Goal: Transaction & Acquisition: Book appointment/travel/reservation

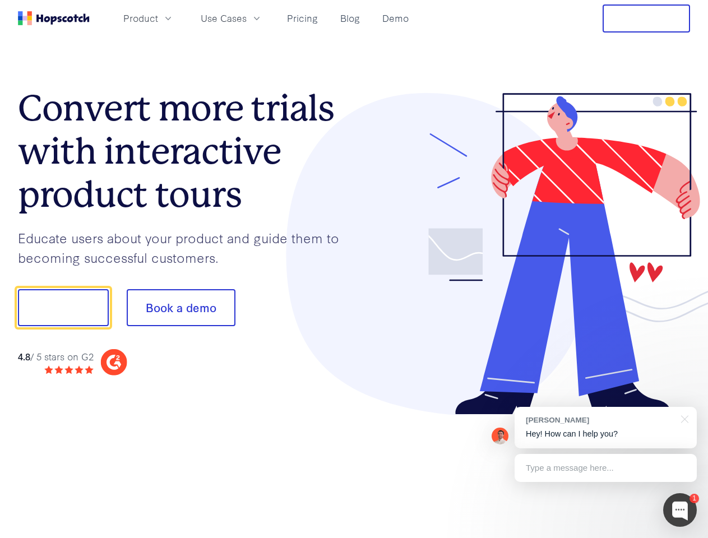
click at [354, 269] on div at bounding box center [522, 254] width 336 height 322
click at [158, 18] on span "Product" at bounding box center [140, 18] width 35 height 14
click at [247, 18] on span "Use Cases" at bounding box center [224, 18] width 46 height 14
click at [647, 19] on button "Free Trial" at bounding box center [646, 18] width 87 height 28
click at [63, 308] on button "Show me!" at bounding box center [63, 307] width 91 height 37
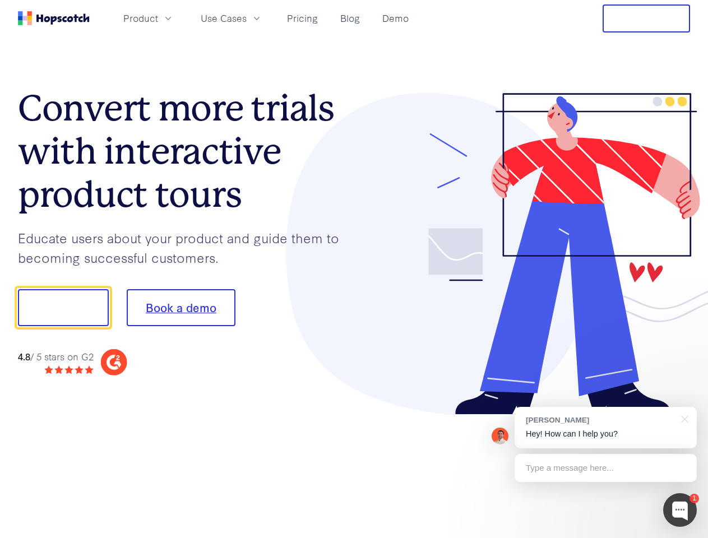
click at [181, 308] on button "Book a demo" at bounding box center [181, 307] width 109 height 37
click at [680, 510] on div at bounding box center [680, 510] width 34 height 34
click at [606, 428] on div "[PERSON_NAME] Hey! How can I help you?" at bounding box center [606, 427] width 182 height 41
click at [683, 418] on div at bounding box center [592, 306] width 210 height 374
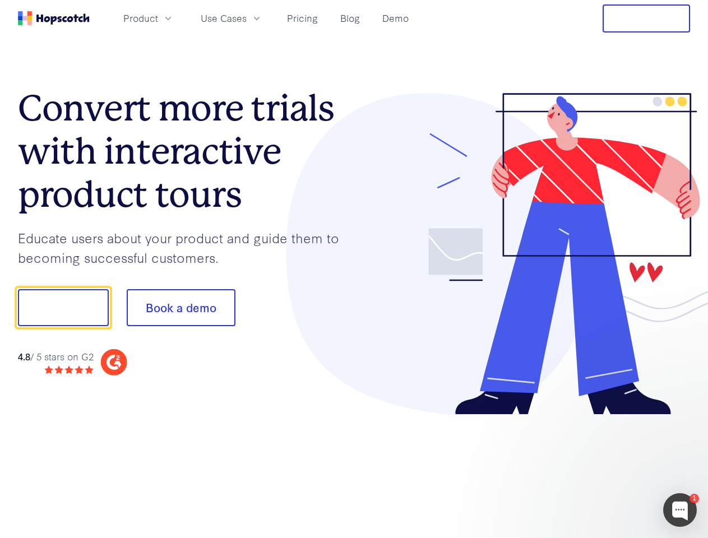
click at [606, 468] on div at bounding box center [592, 306] width 210 height 374
